Goal: Find specific page/section: Find specific page/section

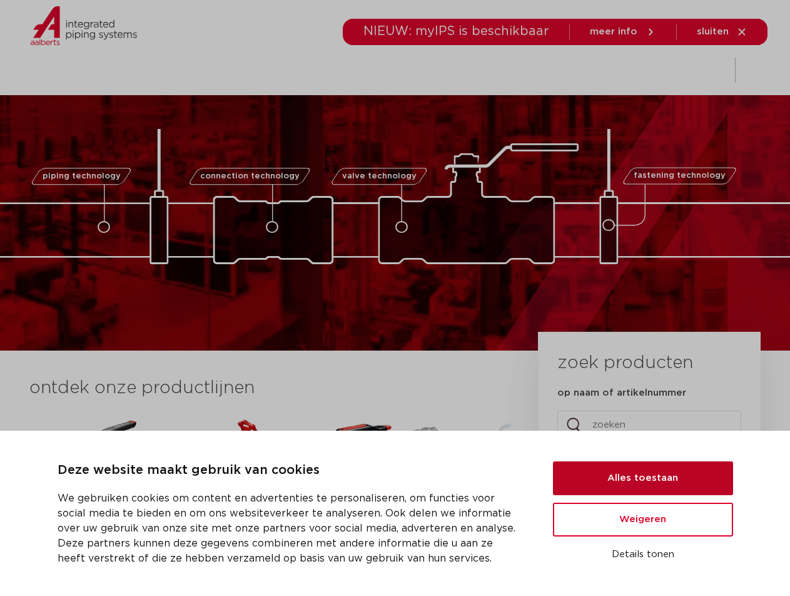
click at [660, 488] on button "Alles toestaan" at bounding box center [643, 478] width 180 height 34
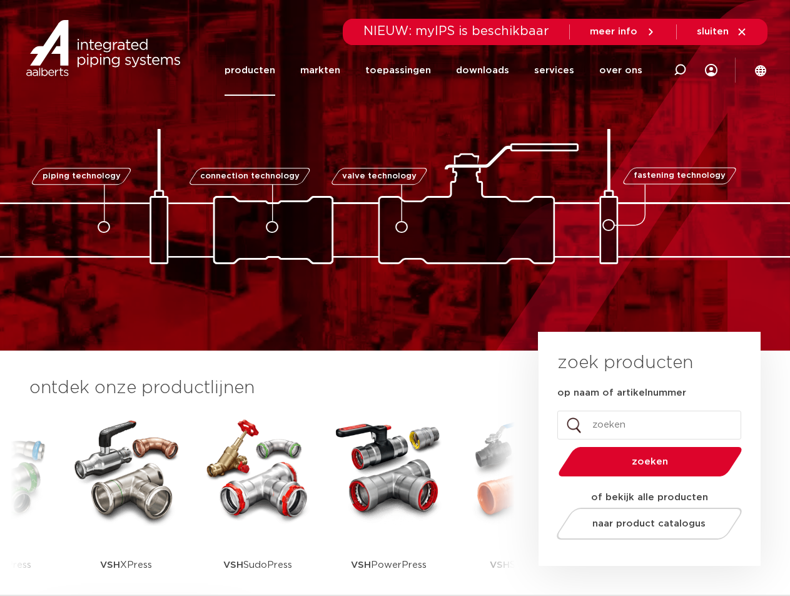
click at [275, 74] on link "producten" at bounding box center [250, 70] width 51 height 51
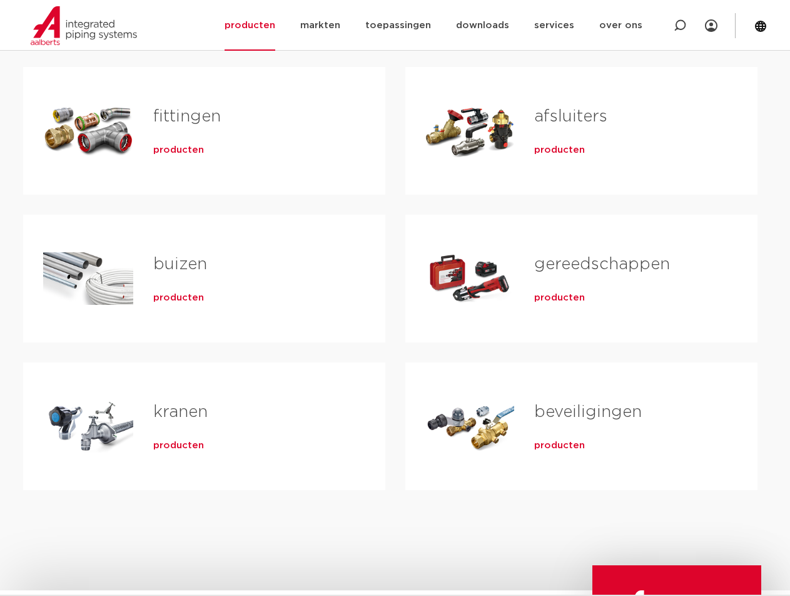
scroll to position [250, 0]
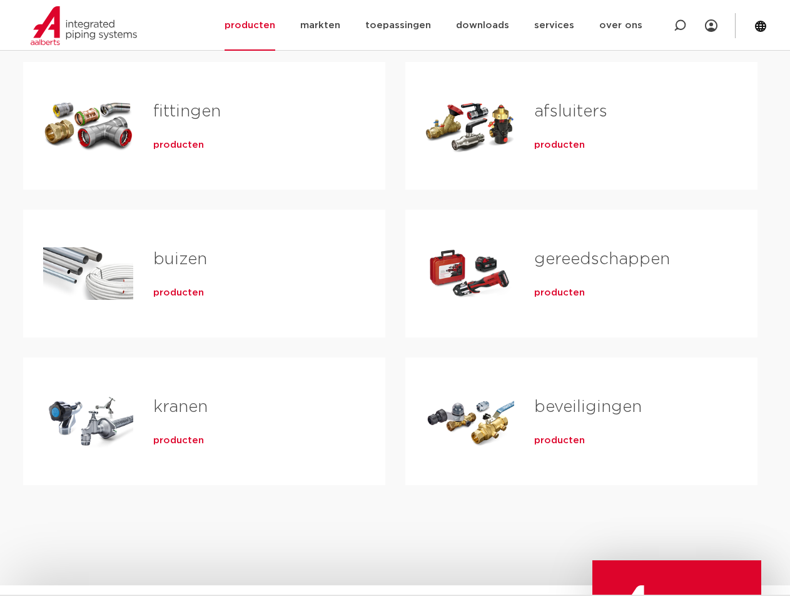
click at [559, 442] on span "producten" at bounding box center [559, 440] width 51 height 13
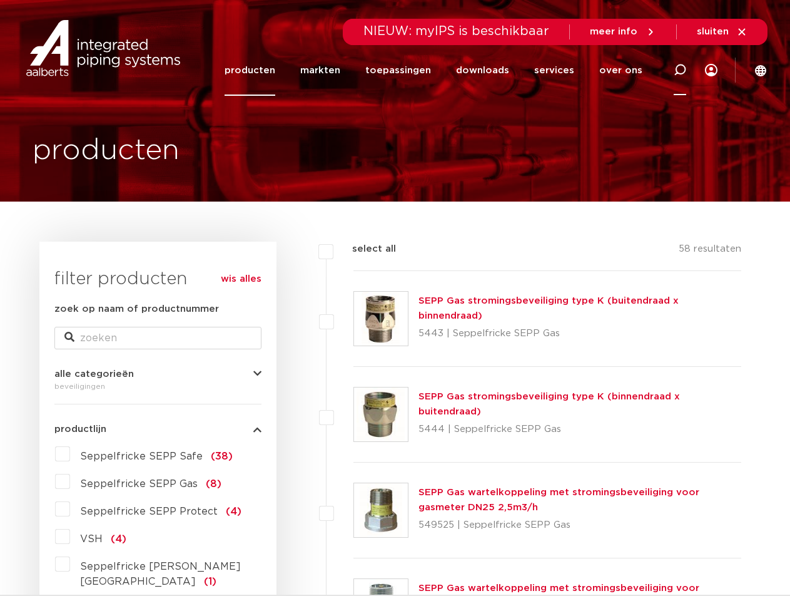
click at [679, 66] on icon at bounding box center [680, 70] width 15 height 15
type input "conti"
click button "Zoeken" at bounding box center [0, 0] width 0 height 0
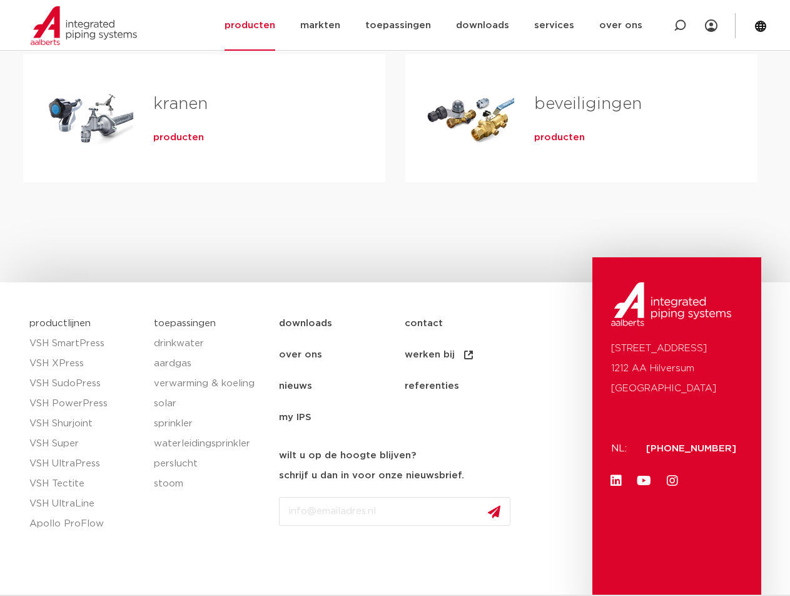
scroll to position [563, 0]
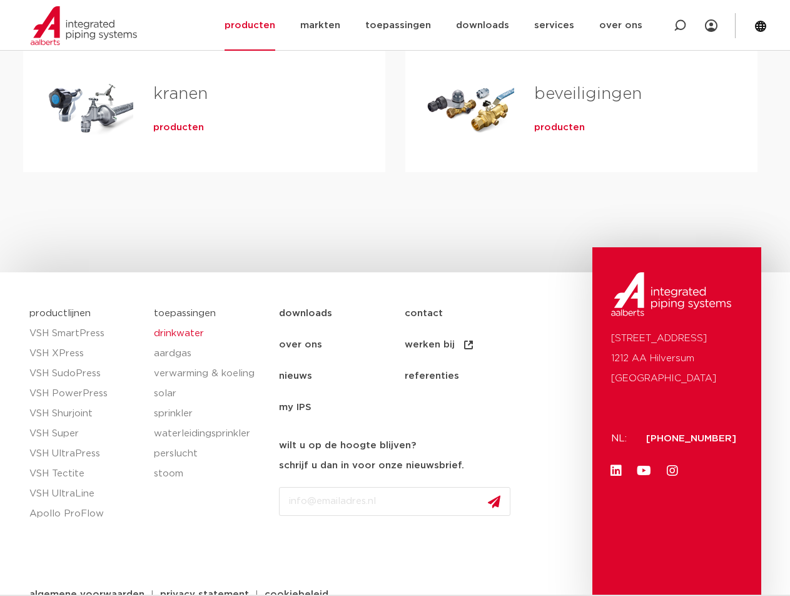
click at [193, 336] on link "drinkwater" at bounding box center [210, 334] width 113 height 20
